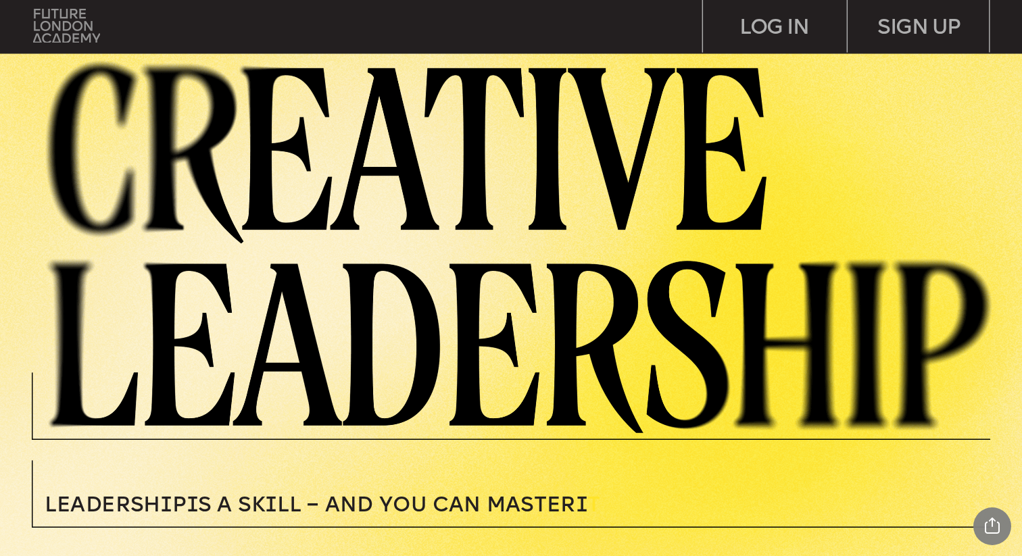
click at [76, 37] on img at bounding box center [66, 26] width 67 height 34
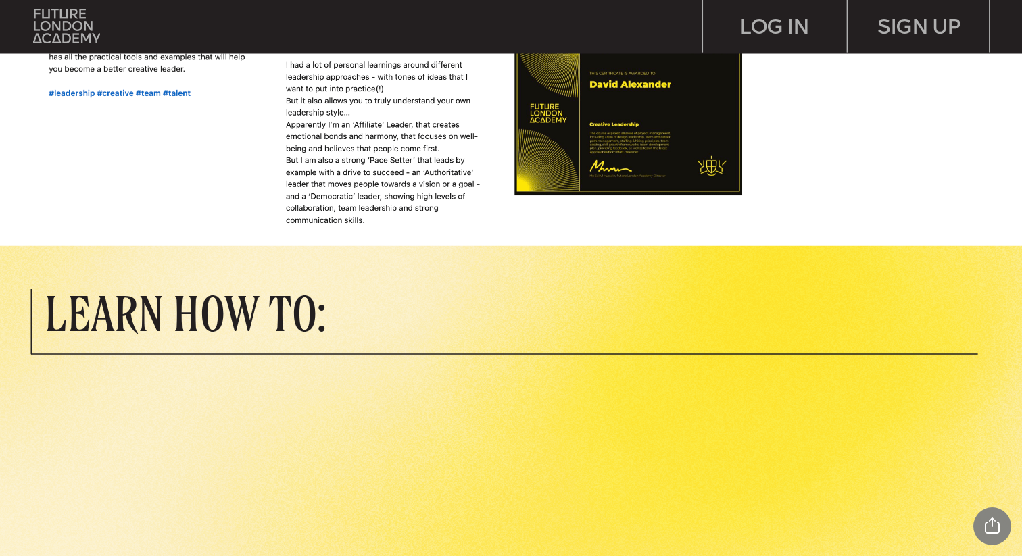
scroll to position [1845, 0]
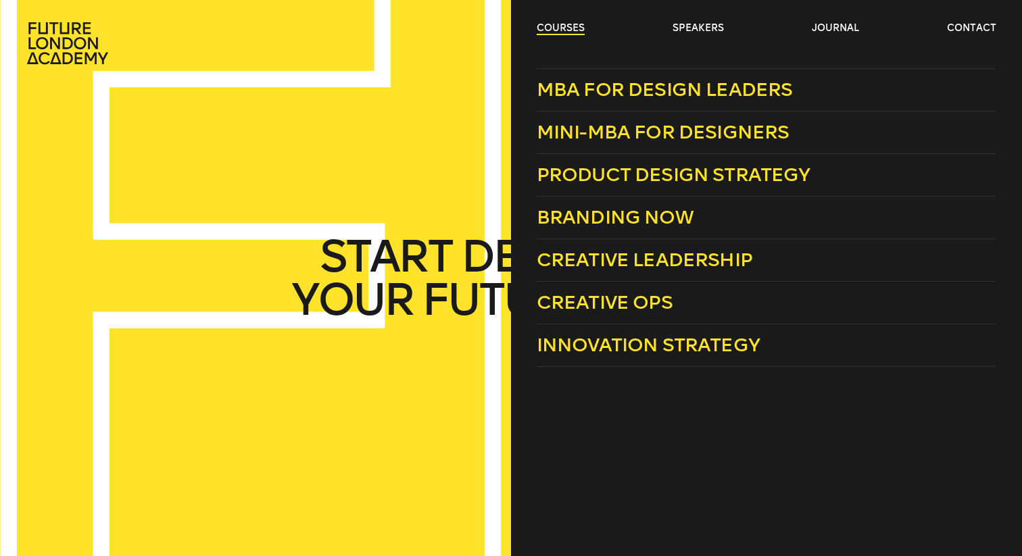
click at [564, 30] on link "courses" at bounding box center [561, 29] width 48 height 14
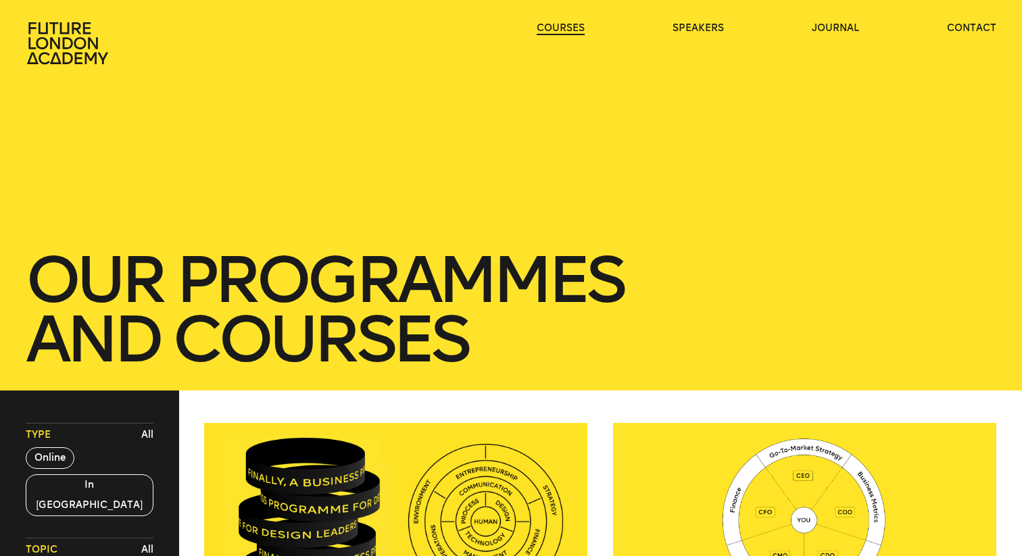
click at [564, 30] on link "courses" at bounding box center [561, 29] width 48 height 14
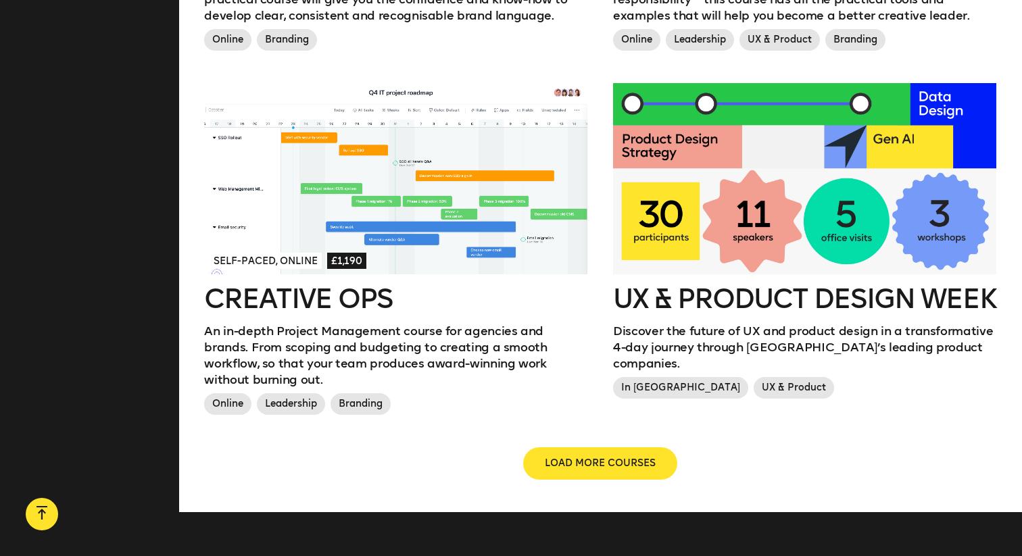
scroll to position [1462, 0]
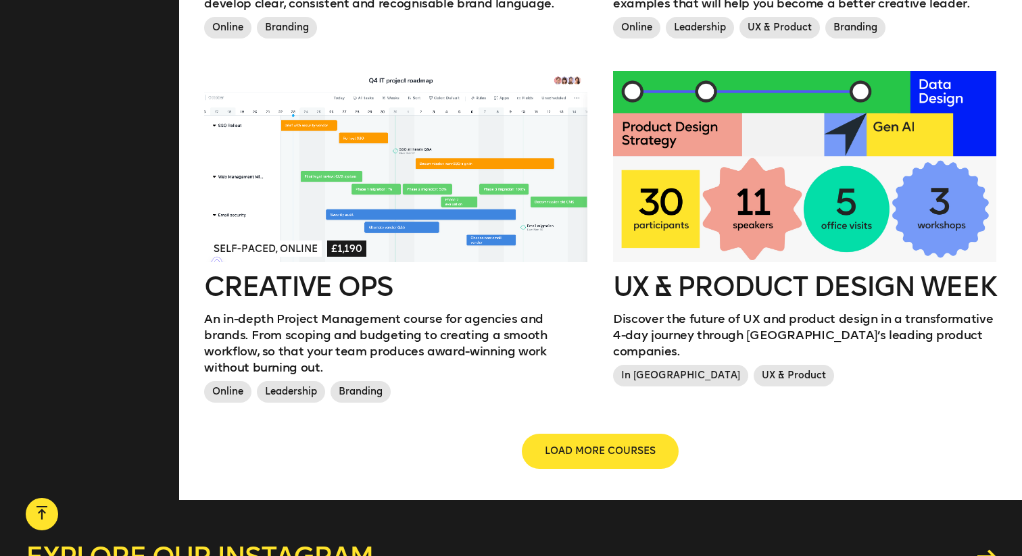
click at [615, 445] on span "LOAD MORE COURSES" at bounding box center [600, 452] width 111 height 14
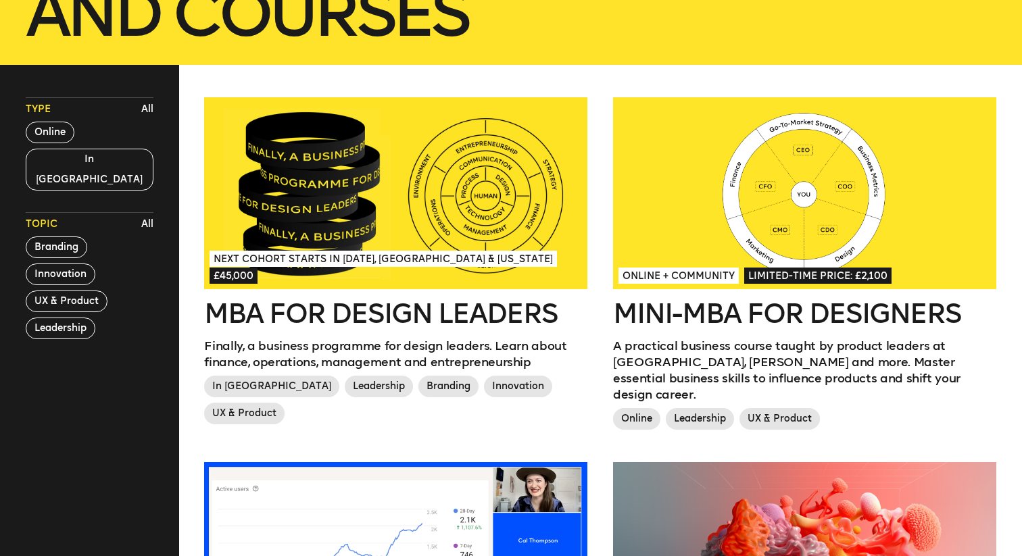
scroll to position [401, 0]
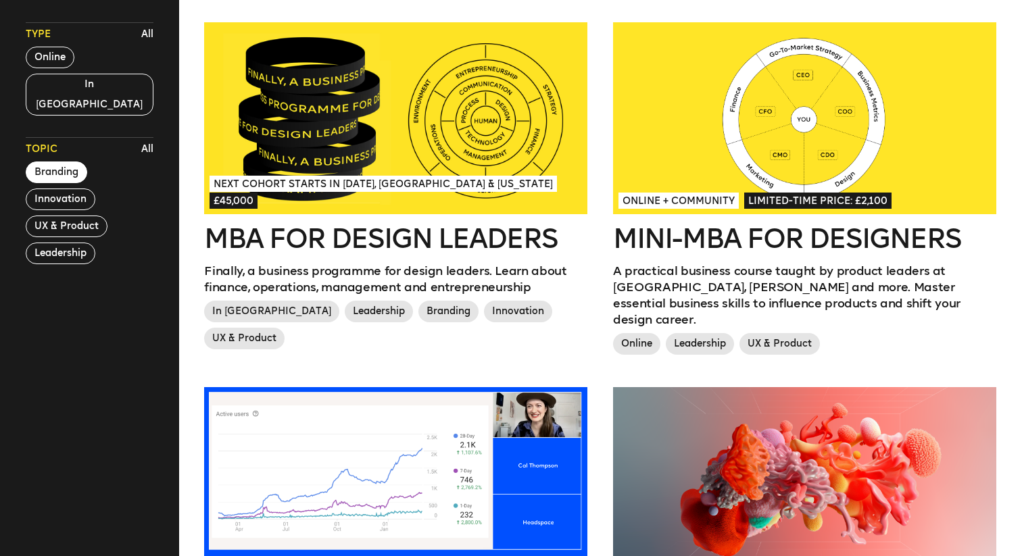
click at [64, 162] on button "Branding" at bounding box center [56, 173] width 61 height 22
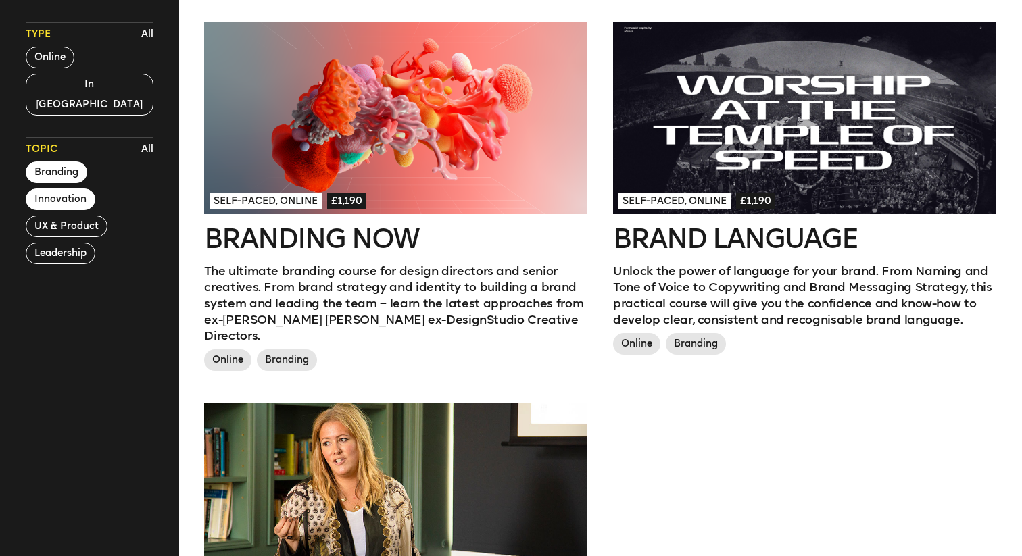
click at [67, 189] on button "Innovation" at bounding box center [61, 200] width 70 height 22
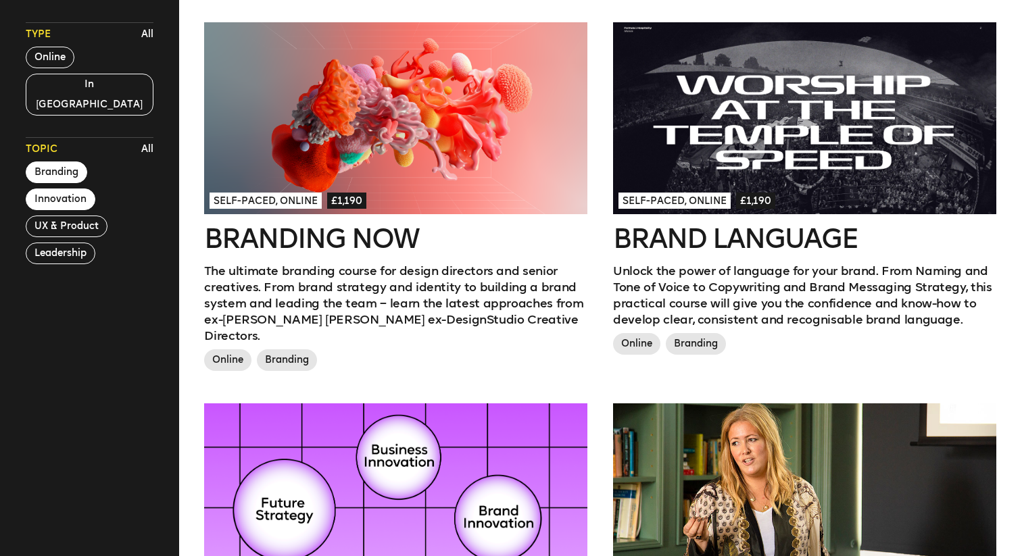
click at [65, 162] on button "Branding" at bounding box center [56, 173] width 61 height 22
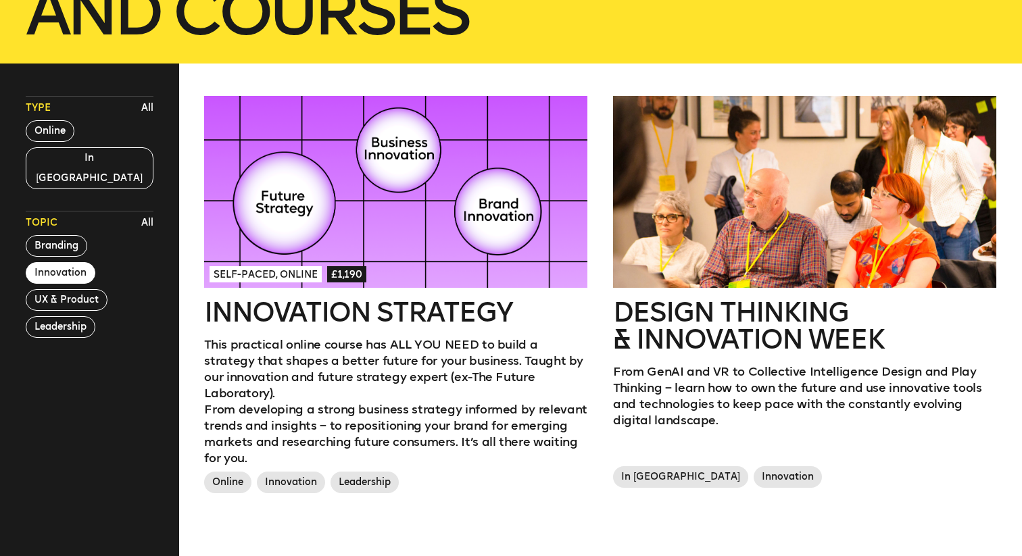
scroll to position [326, 0]
click at [328, 205] on div at bounding box center [395, 193] width 383 height 192
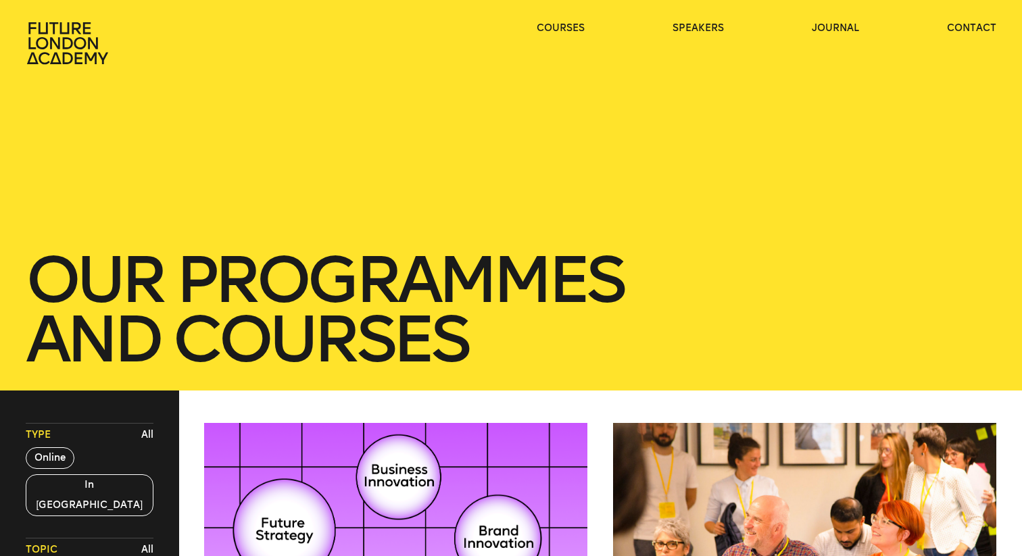
scroll to position [29, 0]
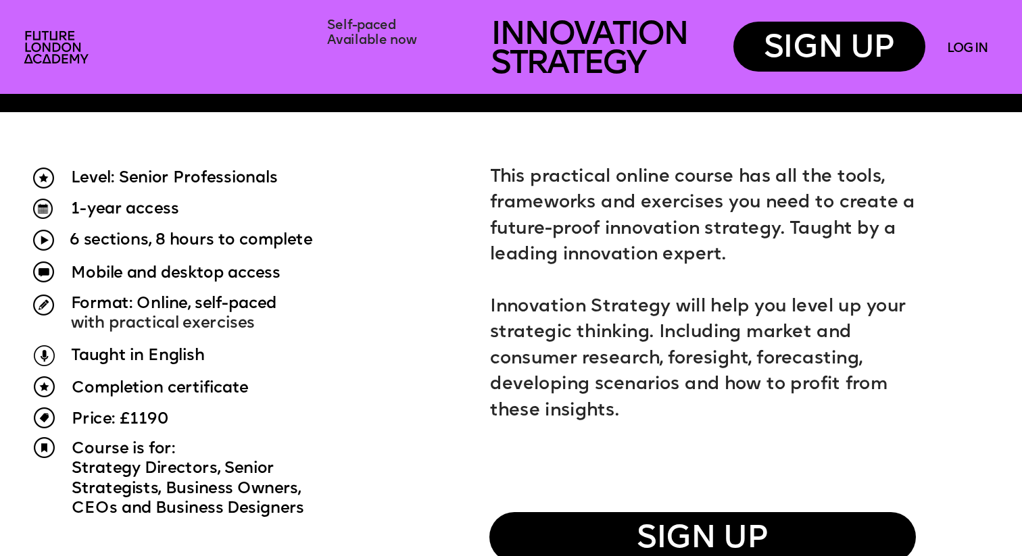
scroll to position [960, 0]
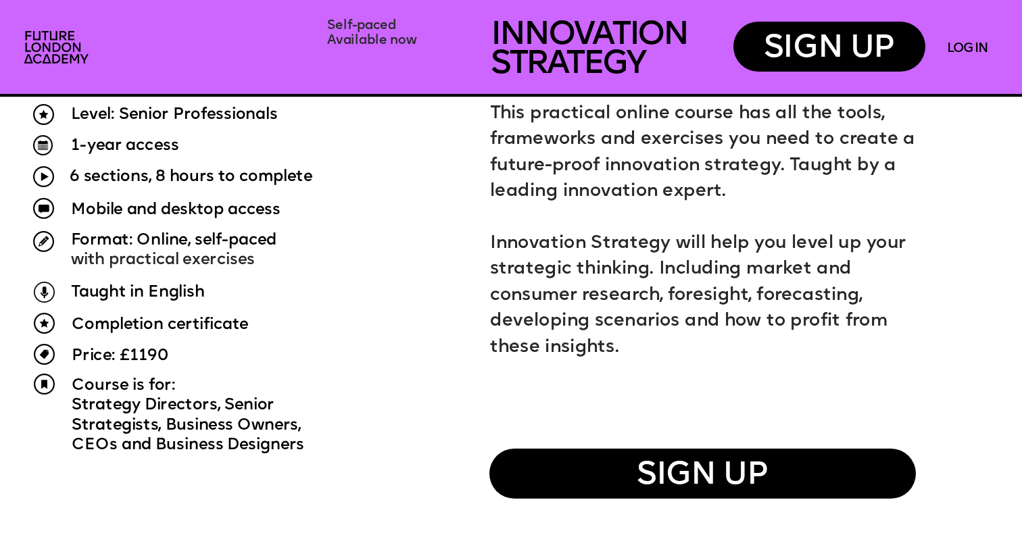
click at [118, 170] on span "6 sections, 8 hours to complete" at bounding box center [191, 177] width 243 height 16
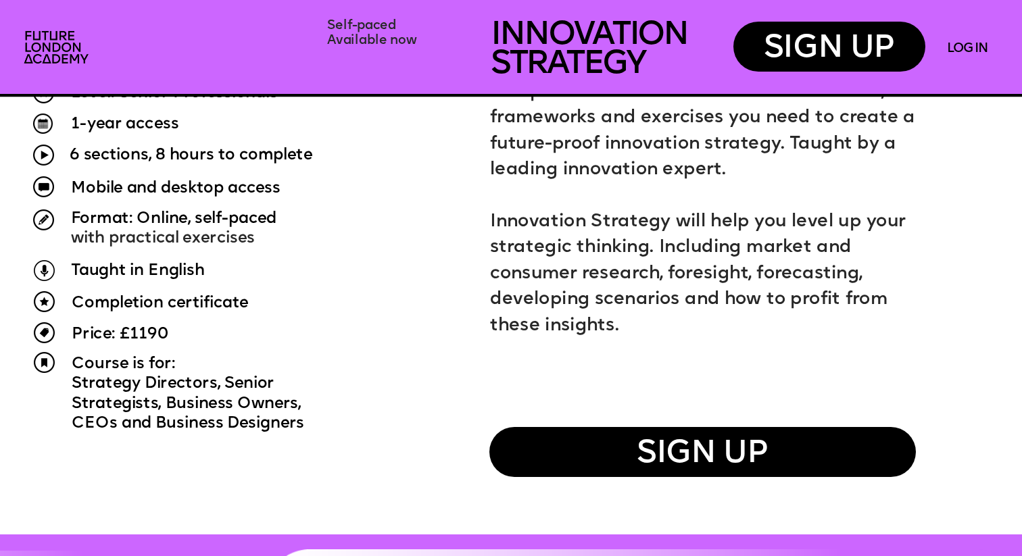
scroll to position [985, 0]
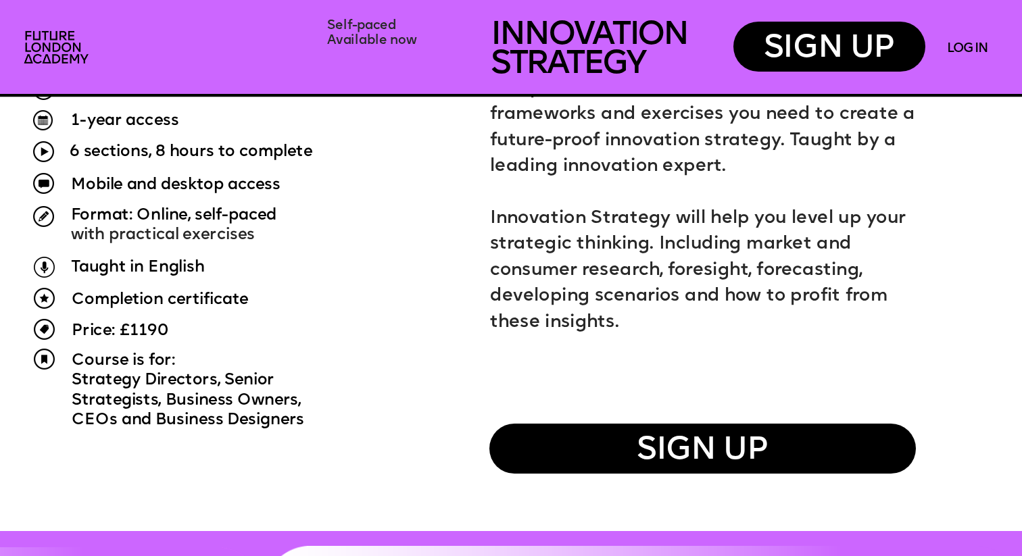
click at [385, 380] on p "Strategy Directors, Senior" at bounding box center [234, 381] width 325 height 20
click at [605, 240] on span "Innovation Strategy will help you level up your strategic thinking. Including m…" at bounding box center [700, 270] width 420 height 121
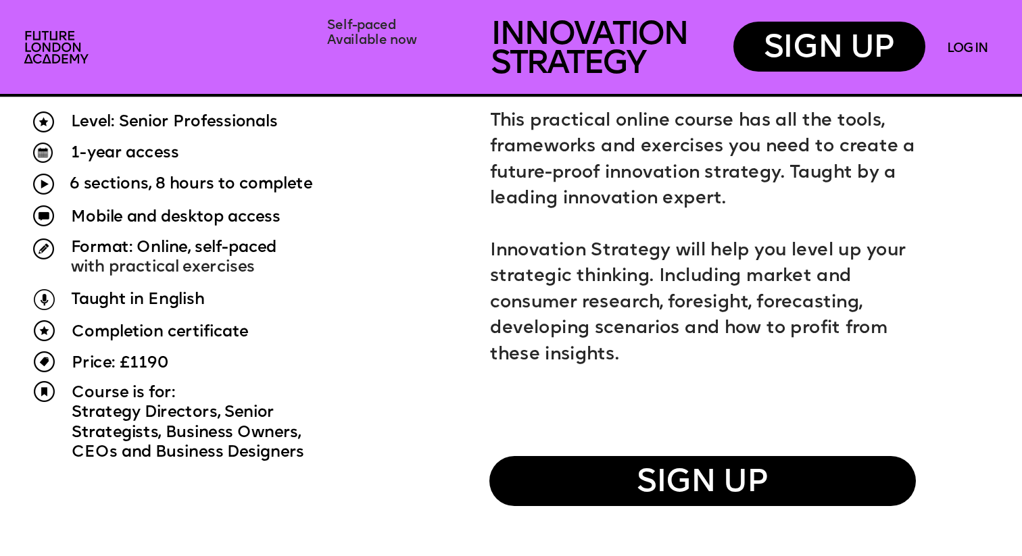
click at [605, 240] on p "Innovation Strategy will help you level up your strategic thinking. Including m…" at bounding box center [707, 304] width 435 height 130
click at [601, 250] on span "Innovation Strategy will help you level up your strategic thinking. Including m…" at bounding box center [700, 303] width 420 height 121
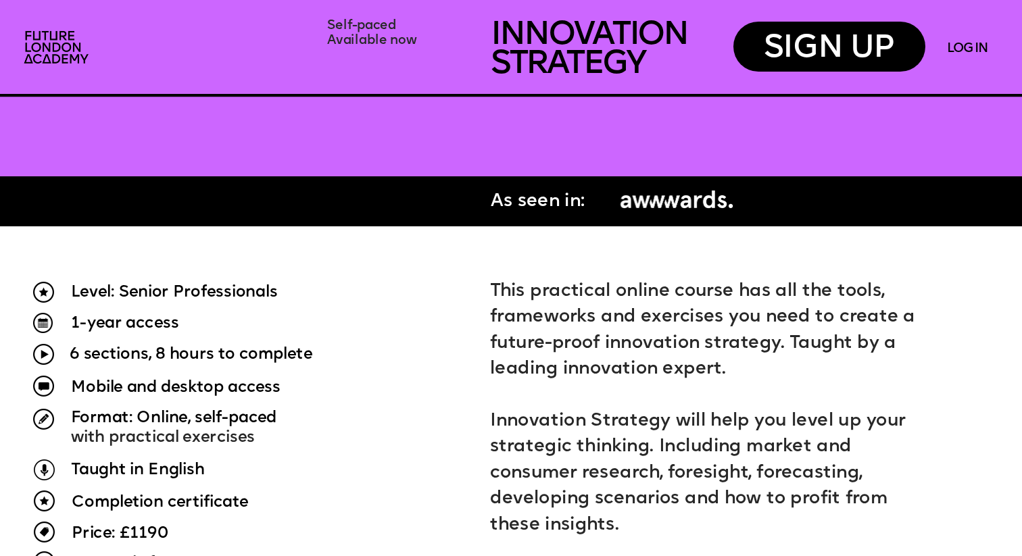
scroll to position [783, 0]
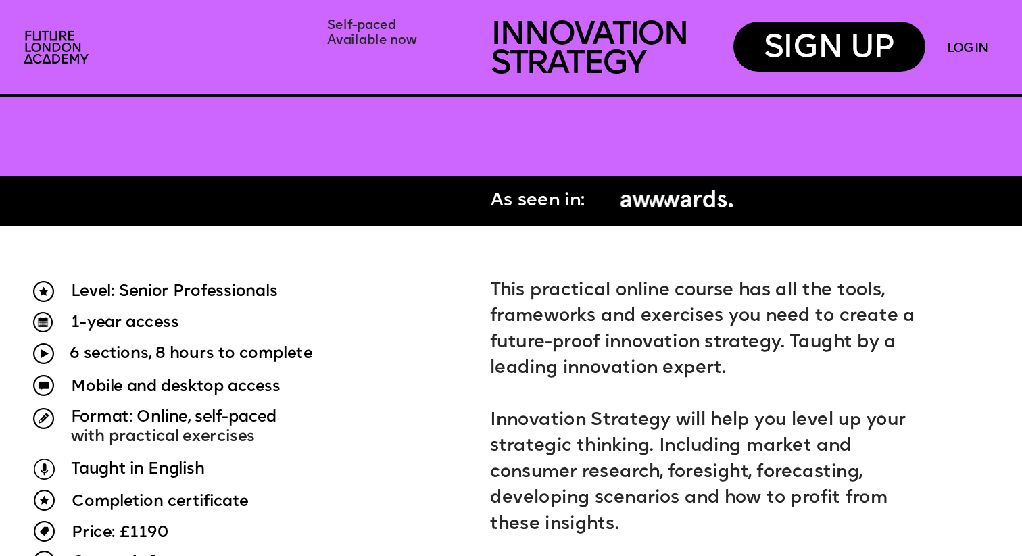
click at [392, 419] on p "Format: Online, self-paced with practical exercises" at bounding box center [250, 427] width 359 height 40
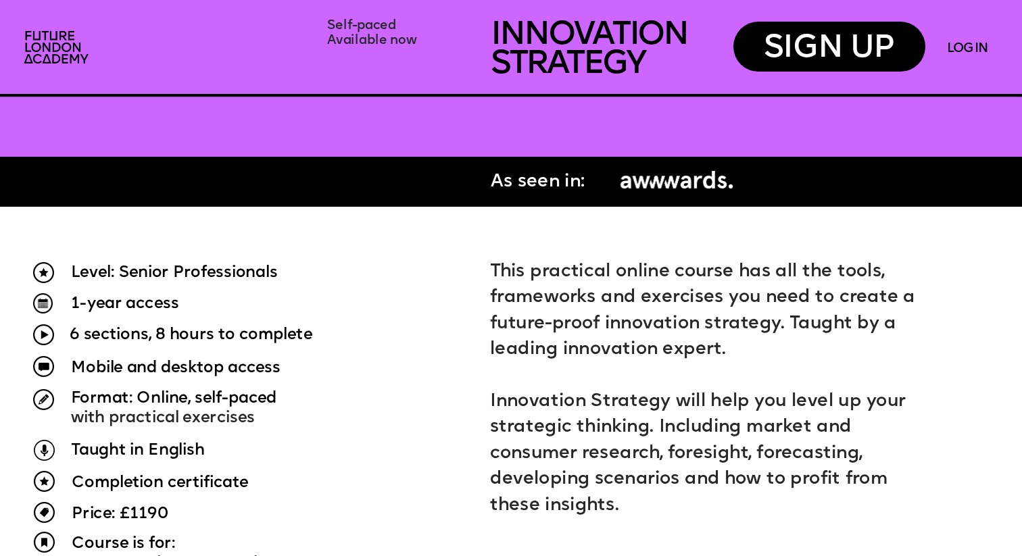
scroll to position [814, 0]
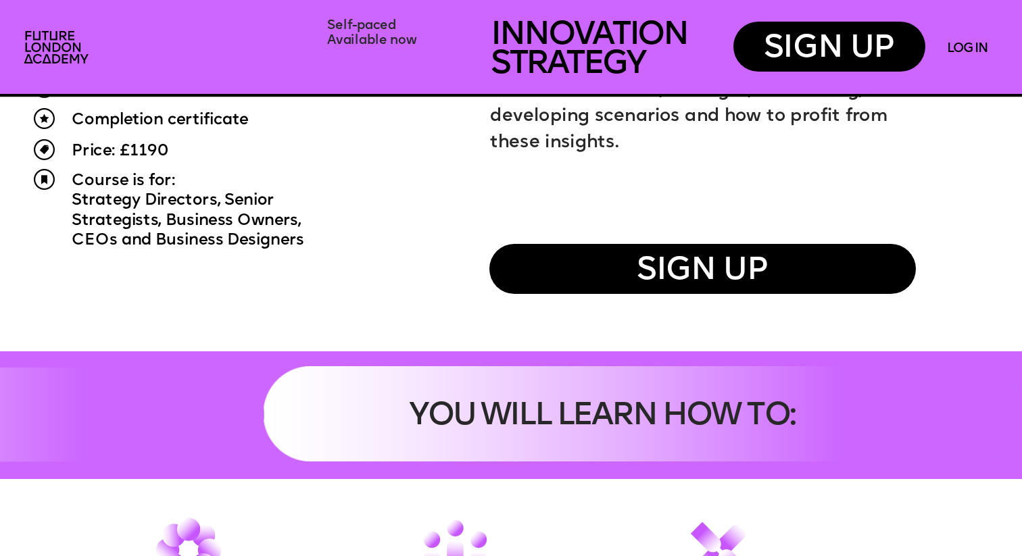
scroll to position [1025, 0]
